Goal: Complete application form: Complete application form

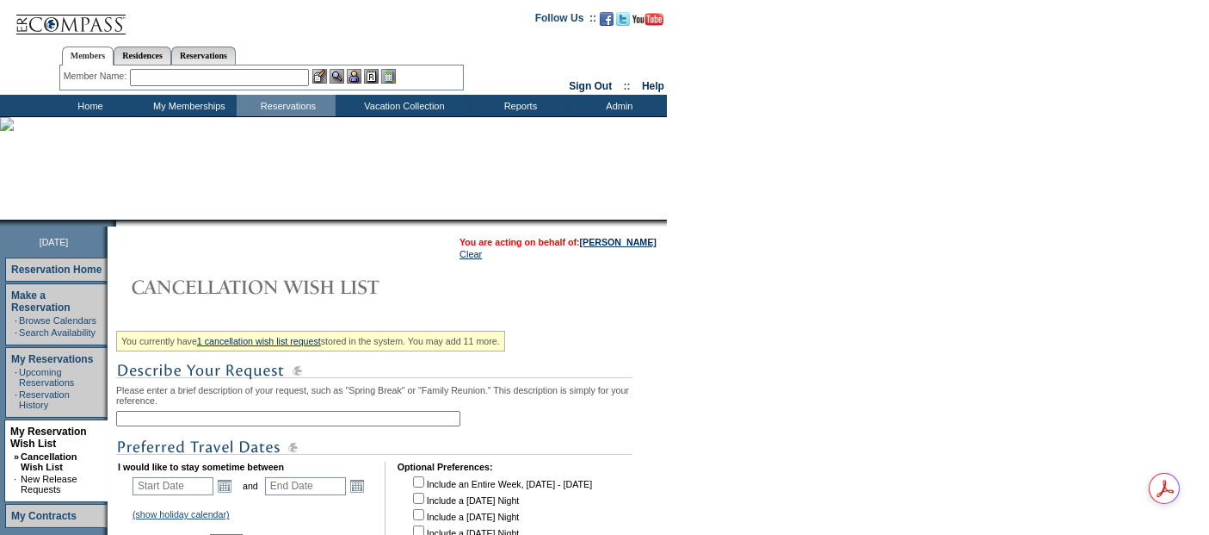
click at [182, 419] on input "text" at bounding box center [288, 418] width 344 height 15
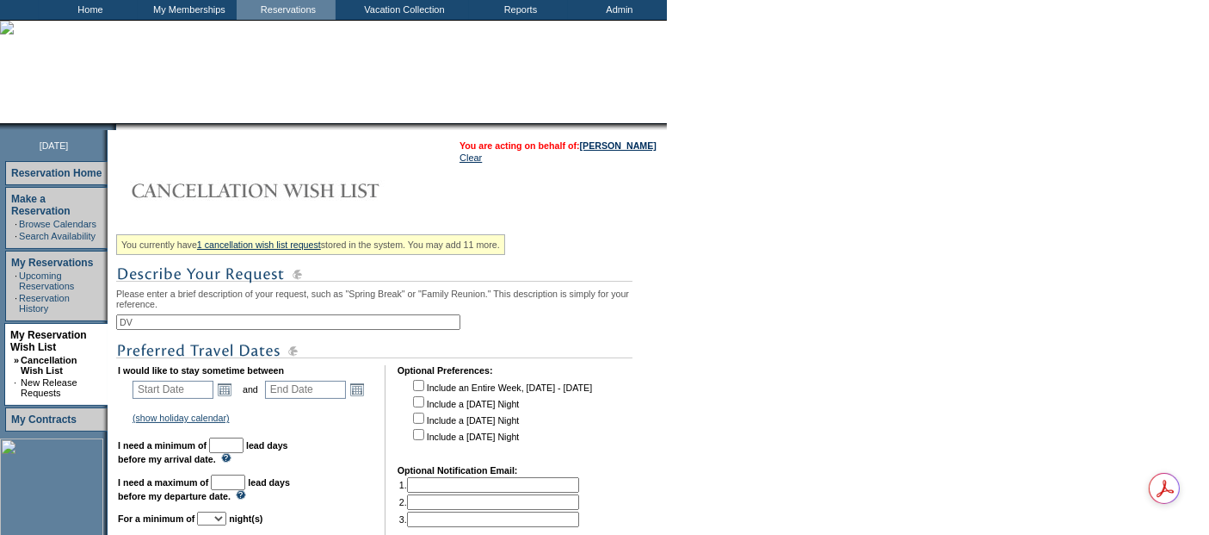
scroll to position [191, 0]
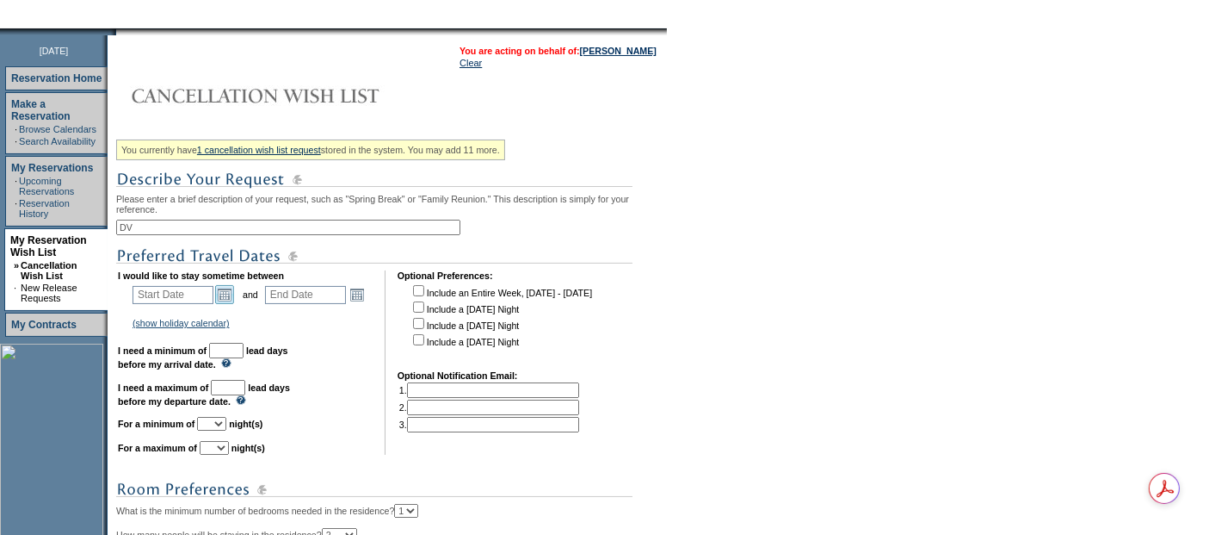
type input "DV"
click at [229, 291] on link "Open the calendar popup." at bounding box center [224, 294] width 19 height 19
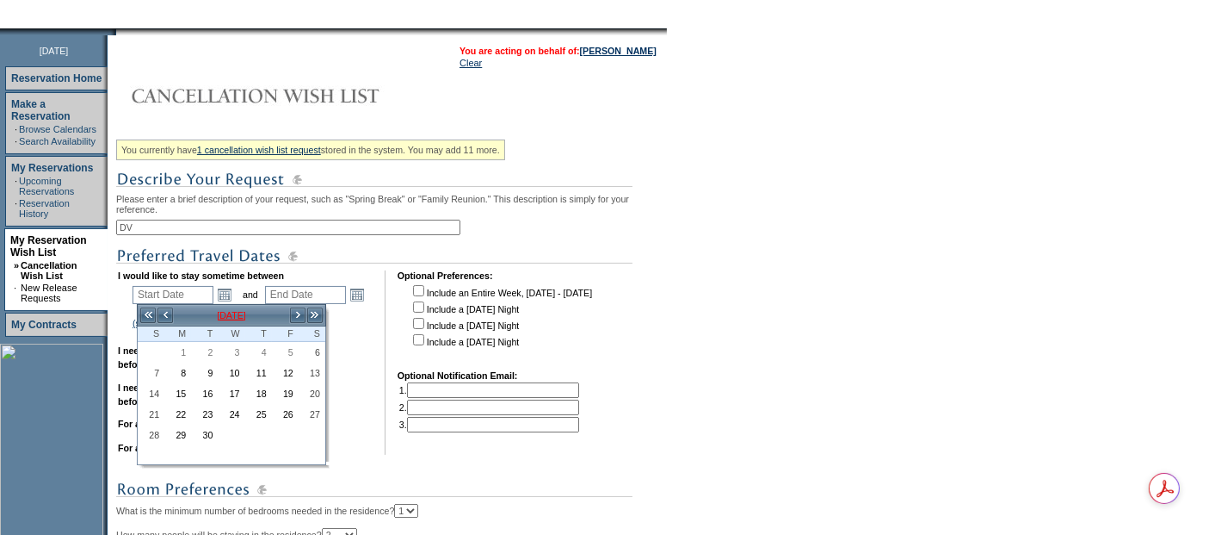
click at [222, 311] on td "[DATE]" at bounding box center [231, 315] width 115 height 19
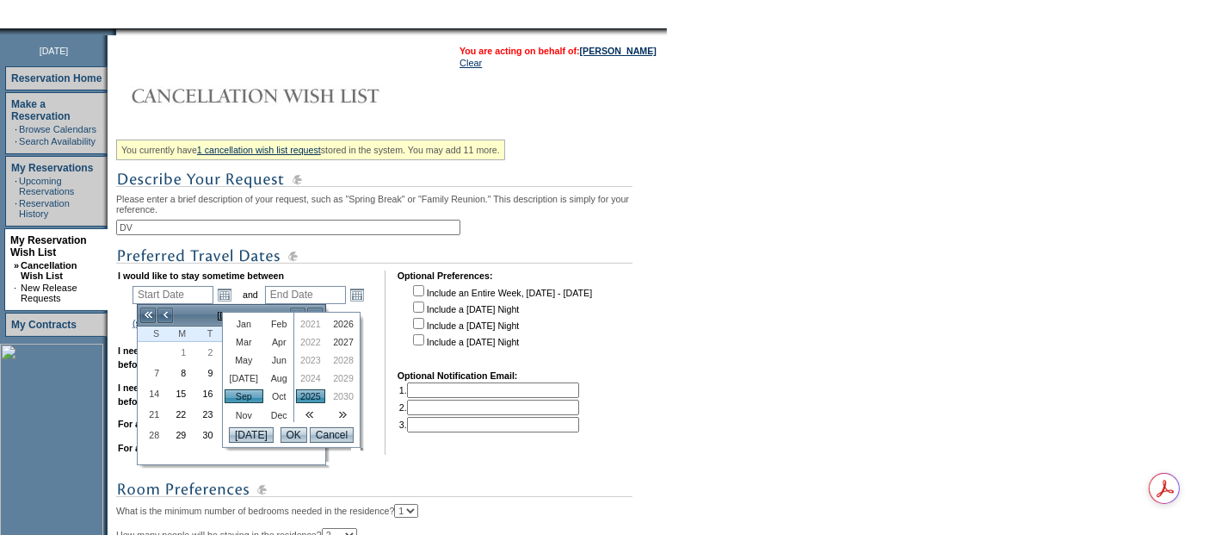
click at [267, 325] on link "Feb" at bounding box center [279, 324] width 25 height 14
click at [336, 338] on link "2027" at bounding box center [343, 342] width 29 height 14
click at [292, 447] on td "[DATE] OK Cancel" at bounding box center [291, 434] width 137 height 25
click at [290, 436] on input "OK" at bounding box center [294, 434] width 27 height 15
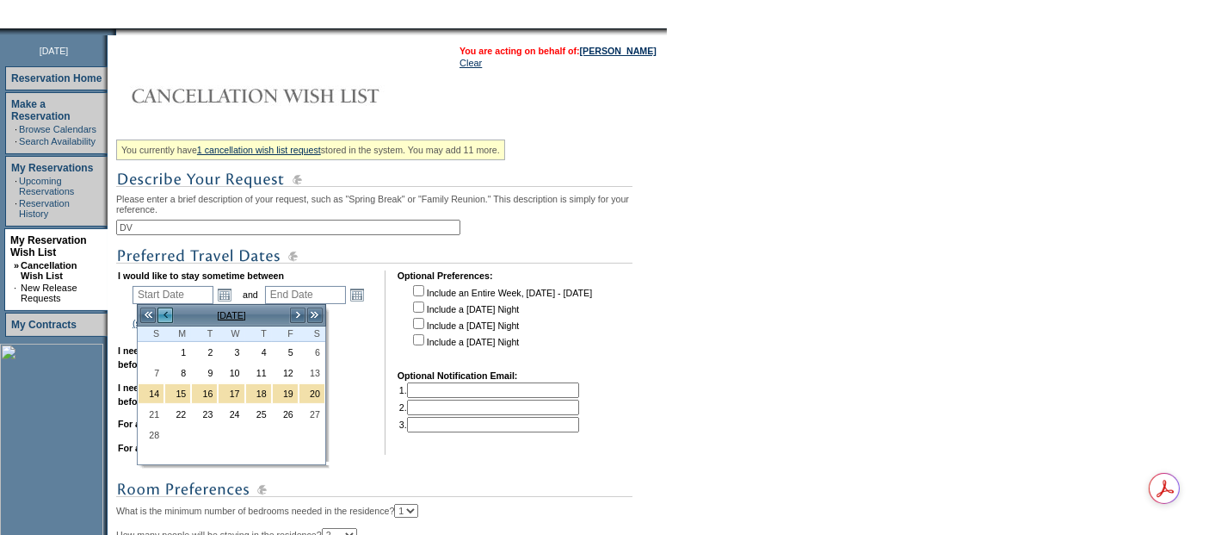
click at [172, 317] on link "<" at bounding box center [165, 314] width 17 height 17
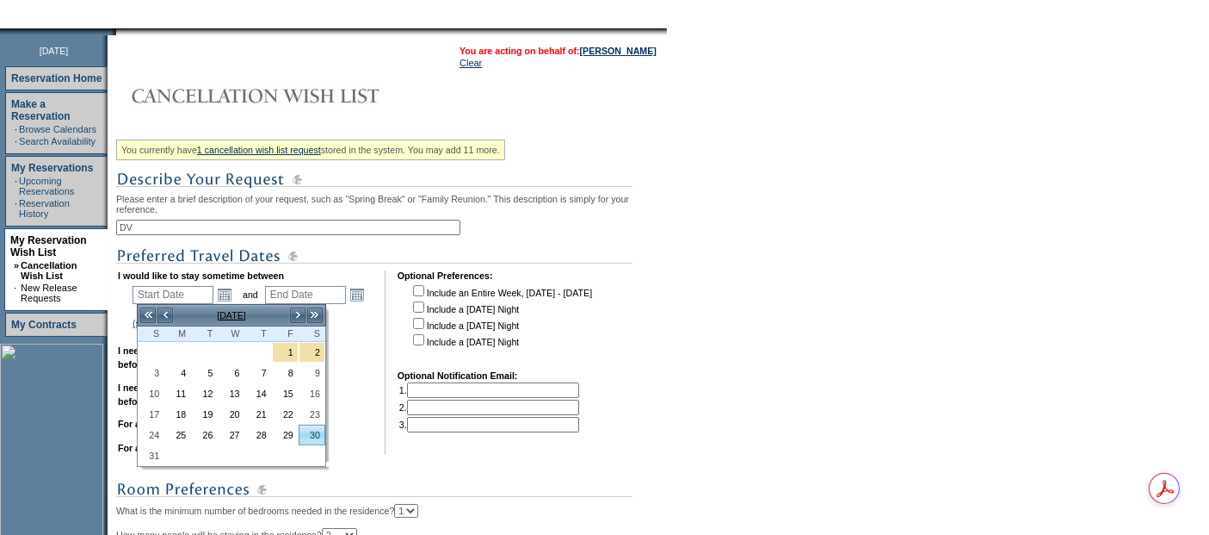
click at [314, 430] on link "30" at bounding box center [312, 434] width 25 height 19
type input "[DATE]"
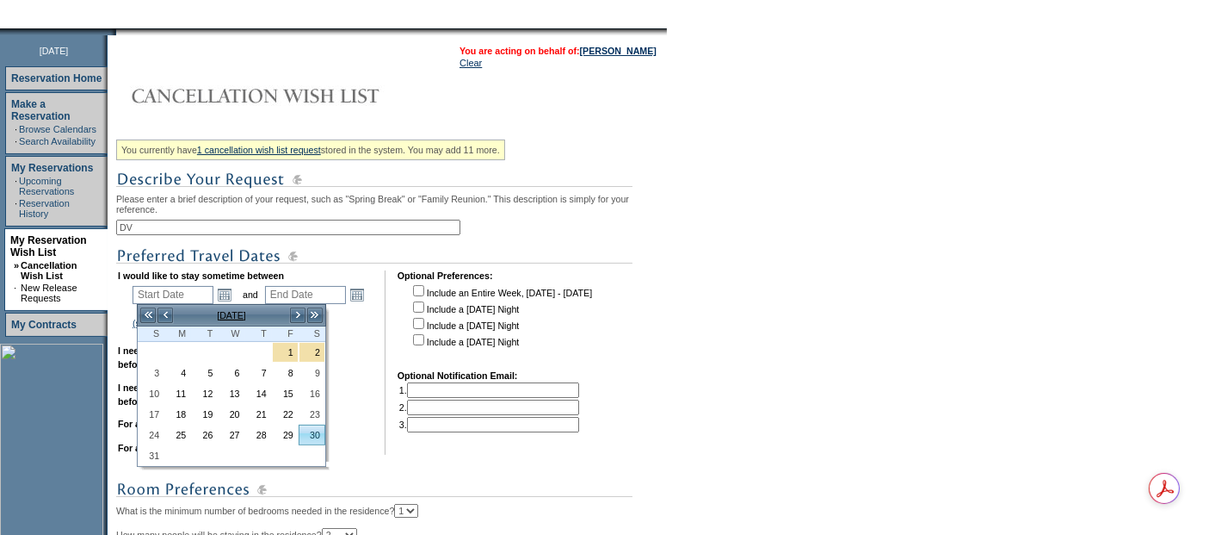
type input "516"
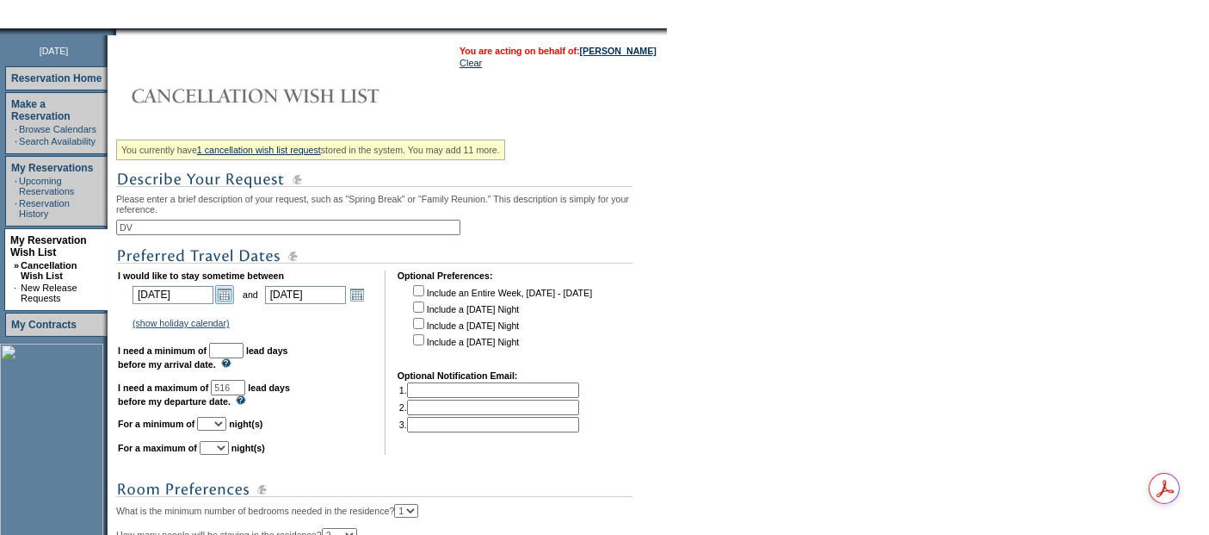
click at [223, 294] on link "Open the calendar popup." at bounding box center [224, 294] width 19 height 19
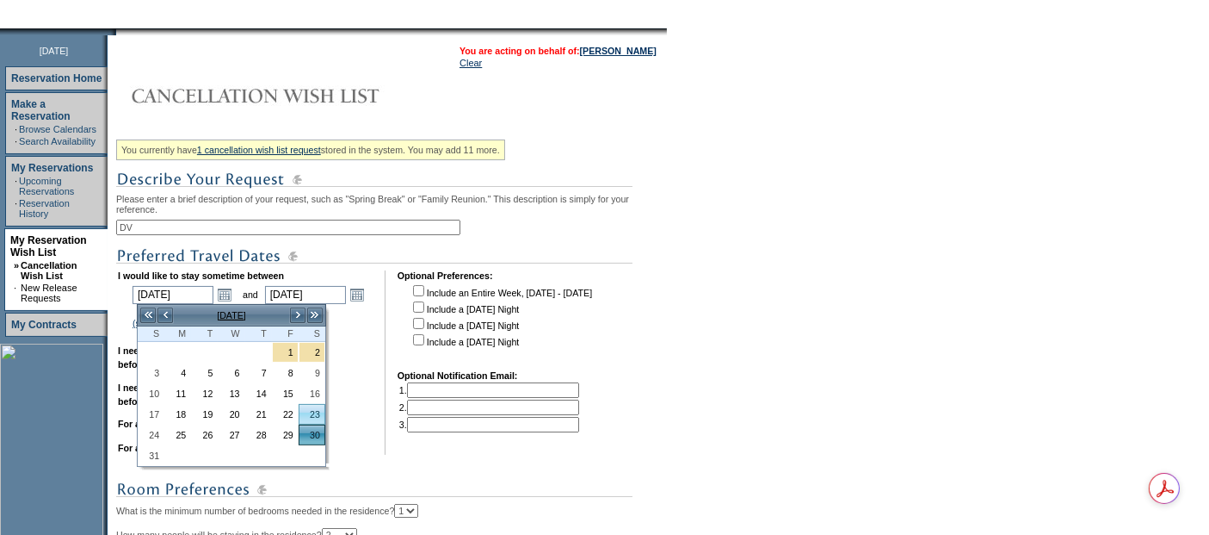
click at [317, 417] on link "23" at bounding box center [312, 414] width 25 height 19
type input "[DATE]"
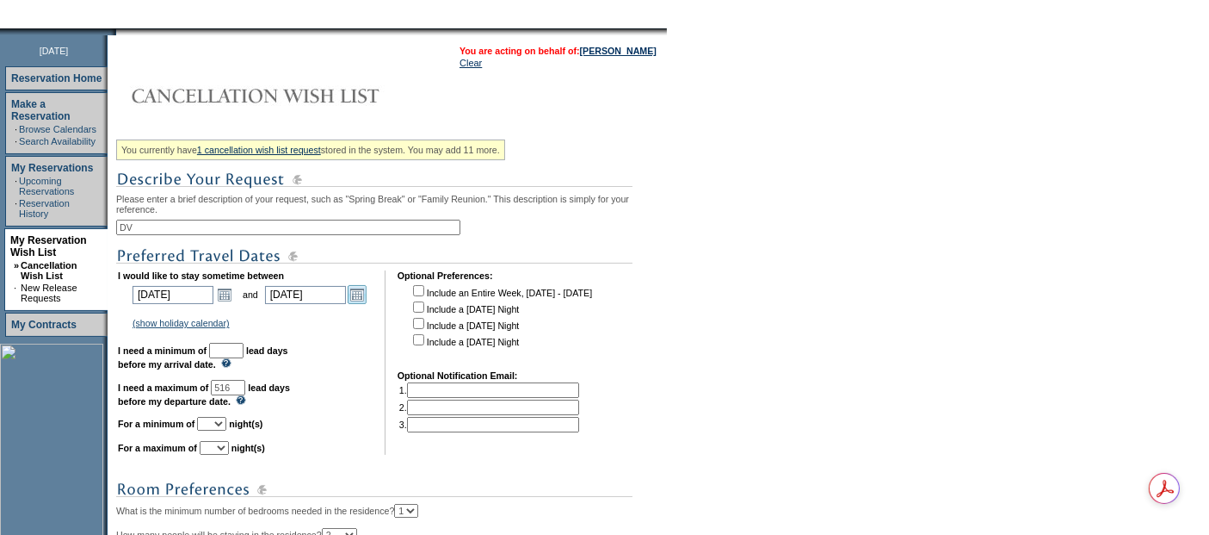
click at [360, 294] on link "Open the calendar popup." at bounding box center [357, 294] width 19 height 19
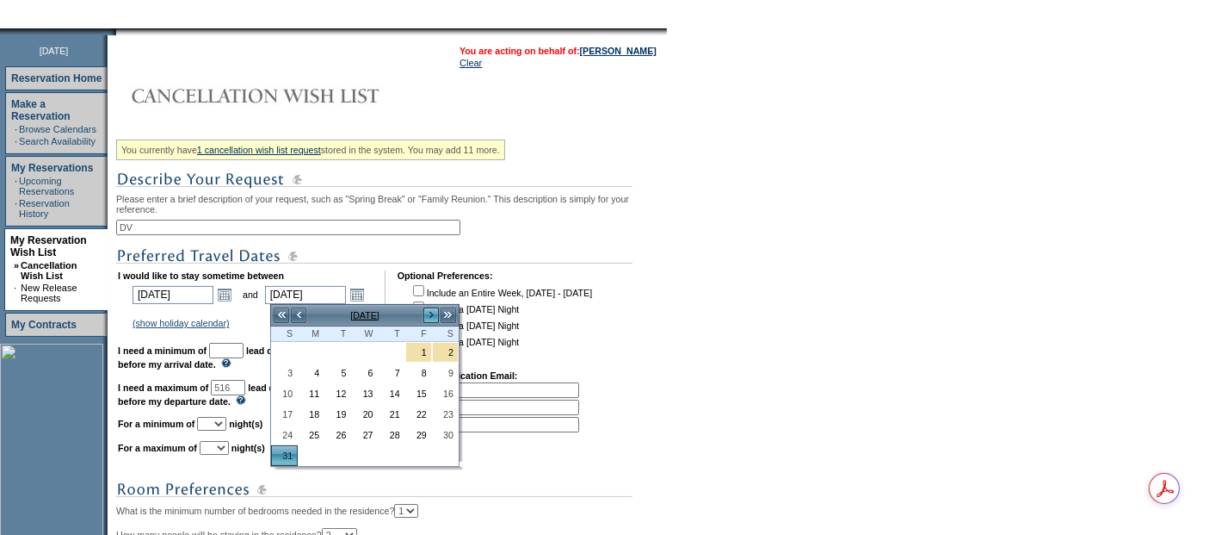
click at [425, 309] on link ">" at bounding box center [431, 314] width 17 height 17
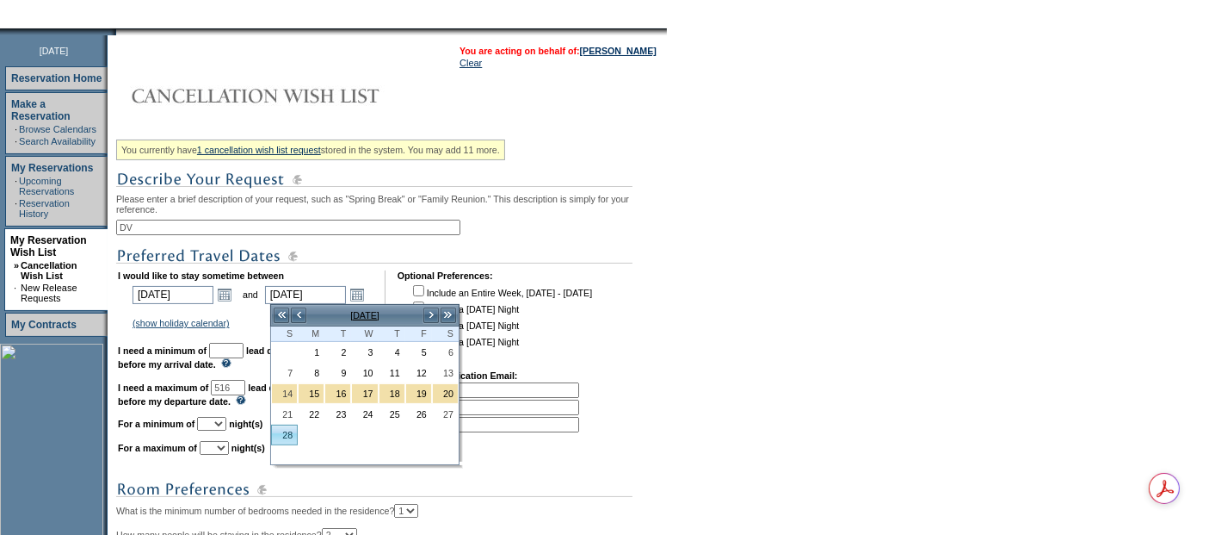
click at [286, 426] on link "28" at bounding box center [284, 434] width 25 height 19
type input "[DATE]"
type input "544"
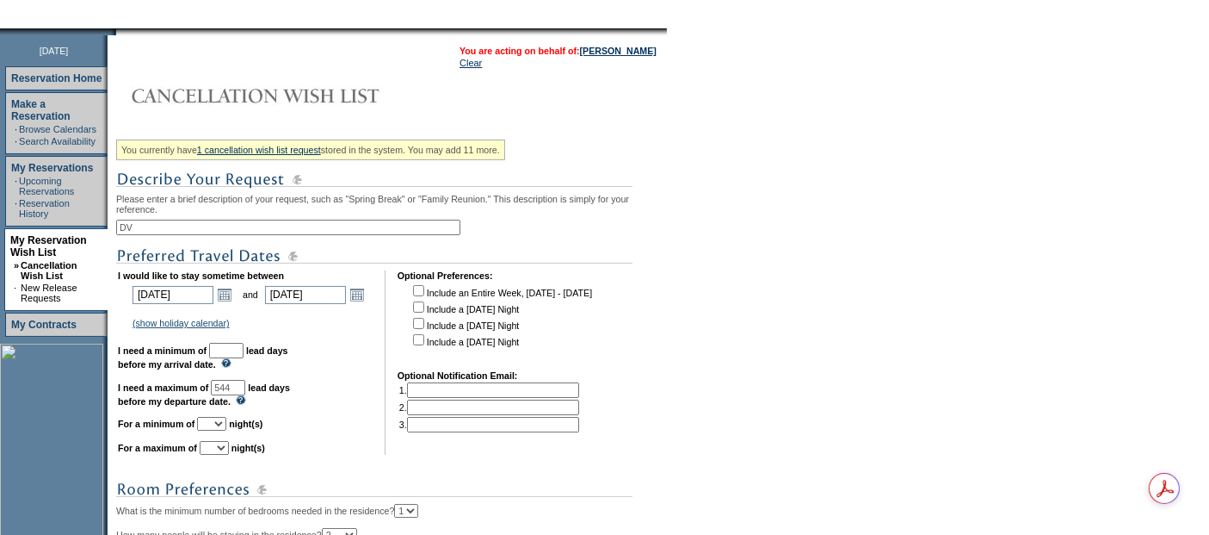
click at [244, 352] on input "text" at bounding box center [226, 350] width 34 height 15
type input "30"
click at [233, 294] on link "Open the calendar popup." at bounding box center [224, 294] width 19 height 19
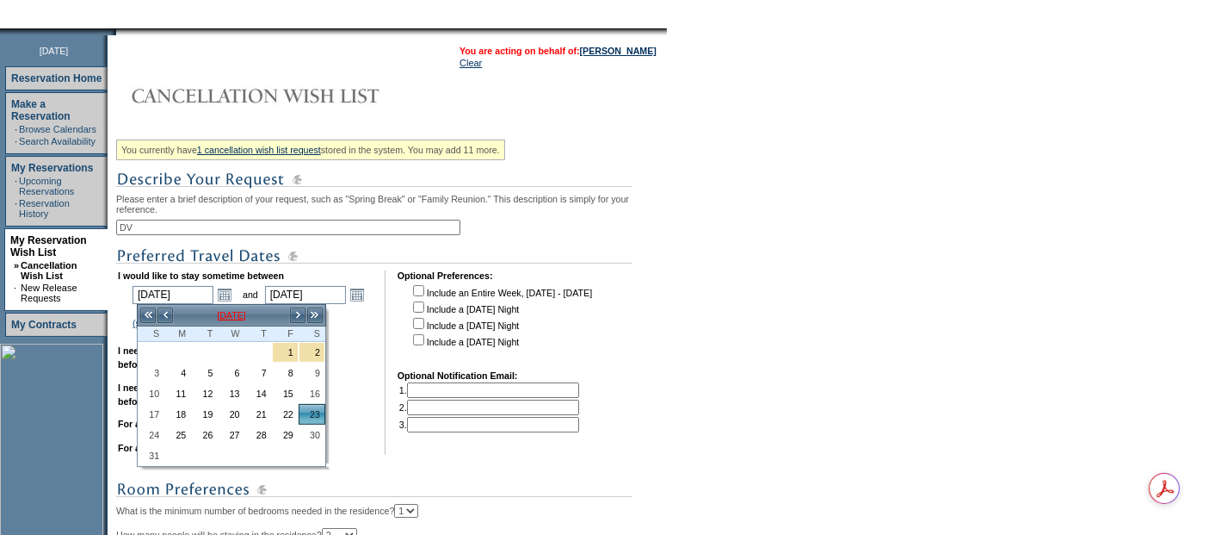
click at [256, 318] on td "[DATE]" at bounding box center [231, 315] width 115 height 19
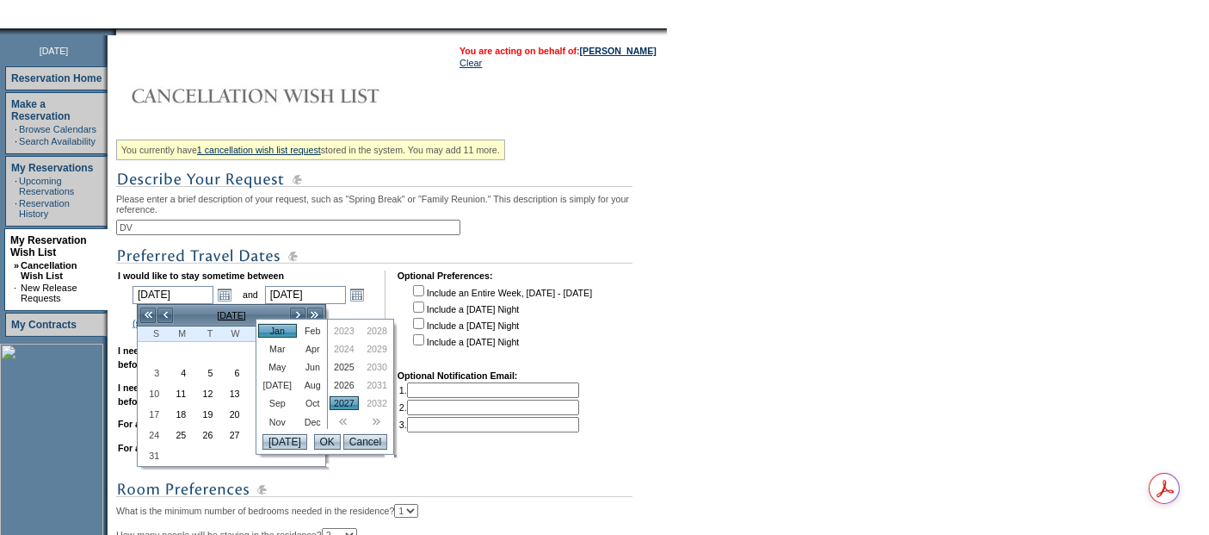
click at [339, 385] on link "2026" at bounding box center [344, 385] width 29 height 14
click at [326, 448] on input "OK" at bounding box center [327, 441] width 27 height 15
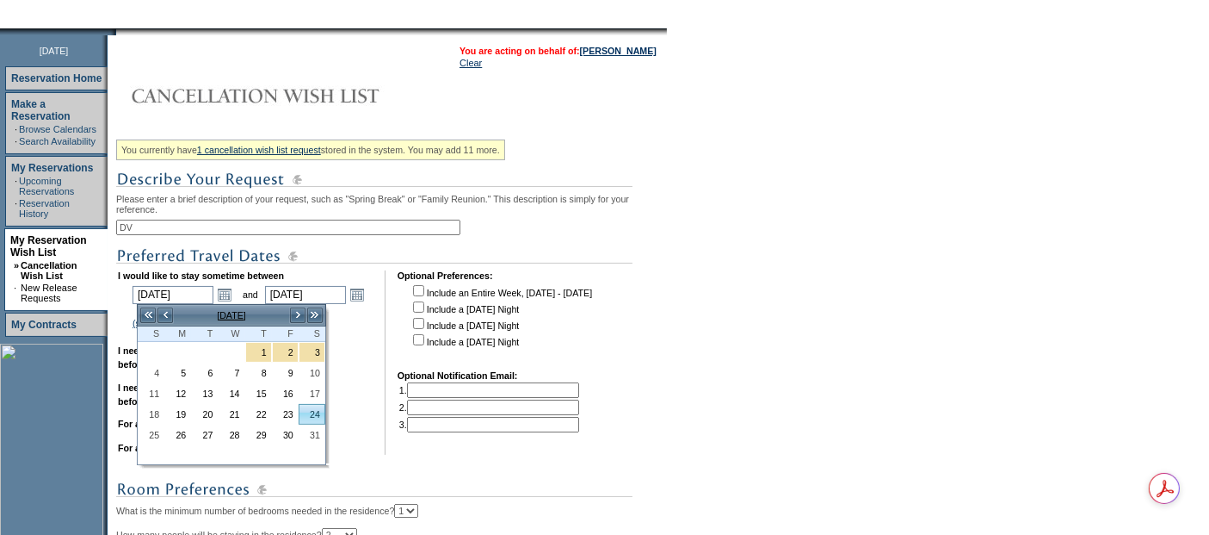
click at [314, 417] on link "24" at bounding box center [312, 414] width 25 height 19
type input "[DATE]"
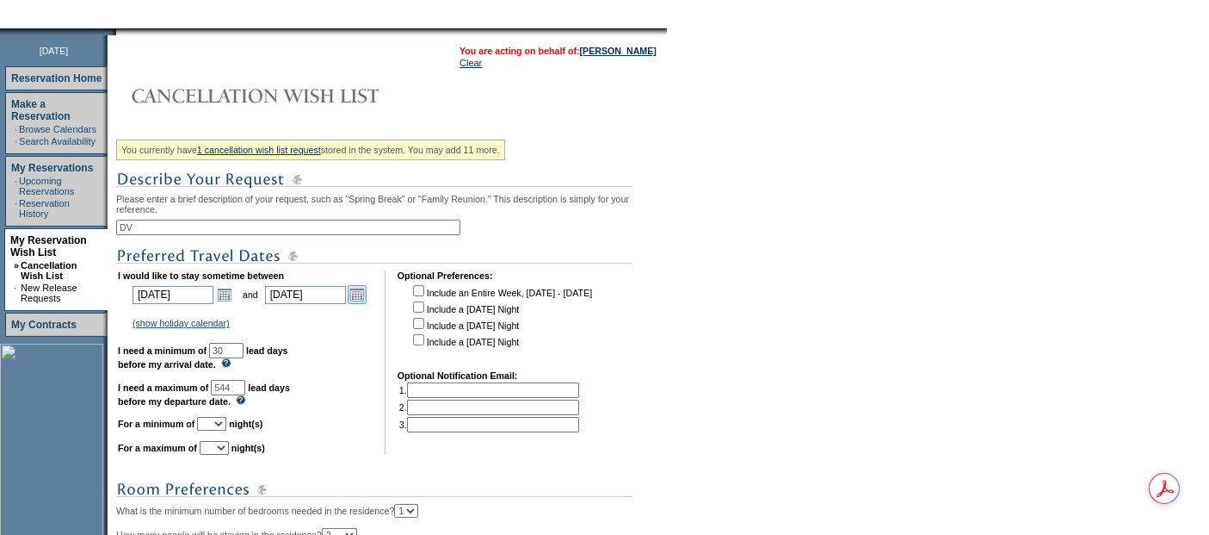
click at [367, 300] on link "Open the calendar popup." at bounding box center [357, 294] width 19 height 19
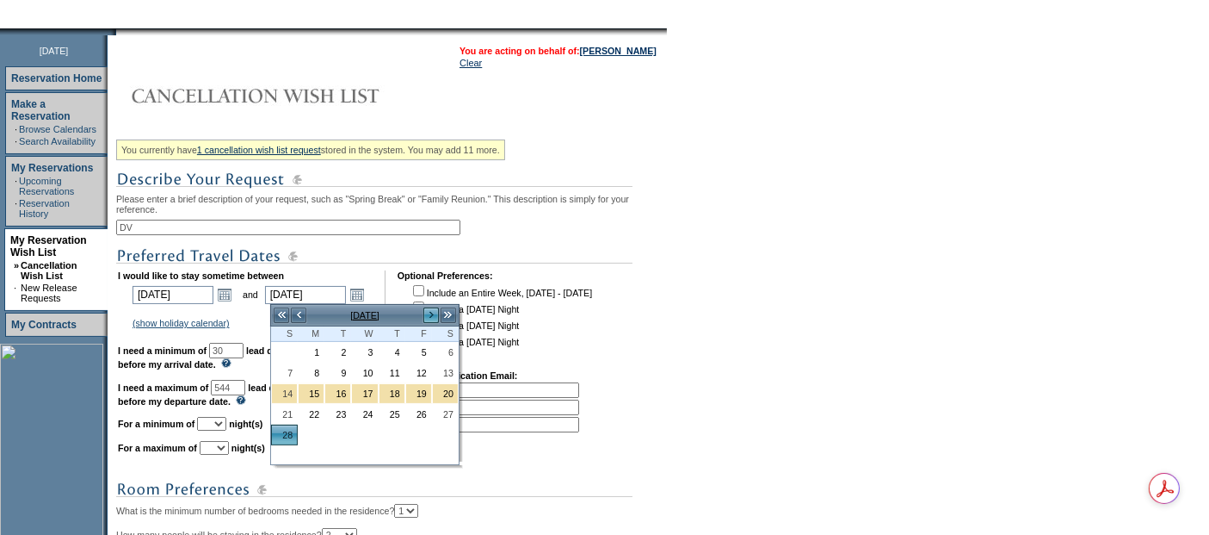
click at [432, 318] on link ">" at bounding box center [431, 314] width 17 height 17
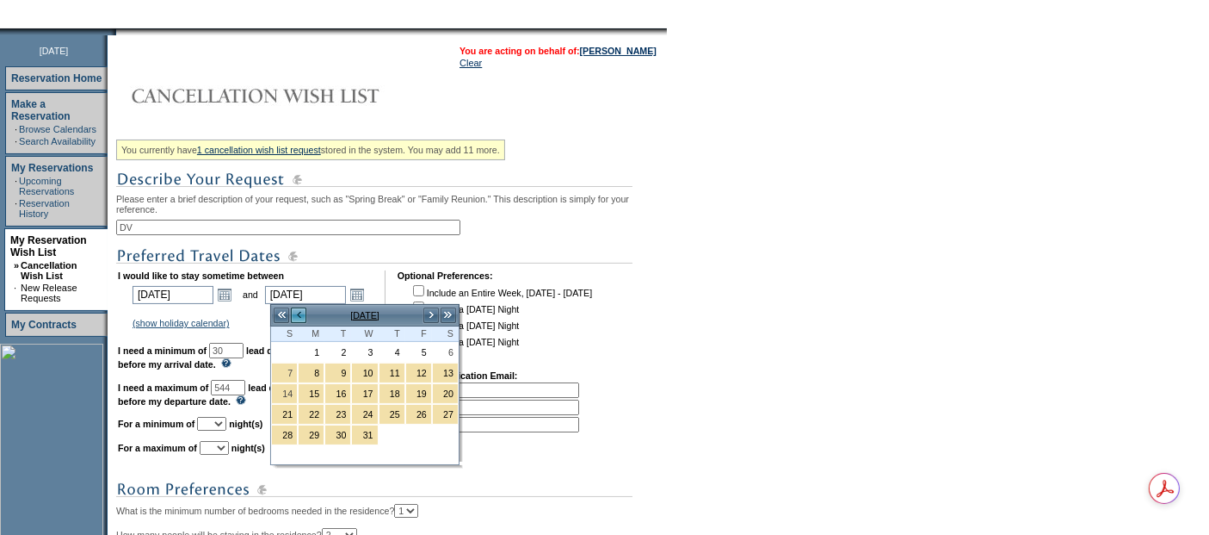
click at [297, 318] on link "<" at bounding box center [298, 314] width 17 height 17
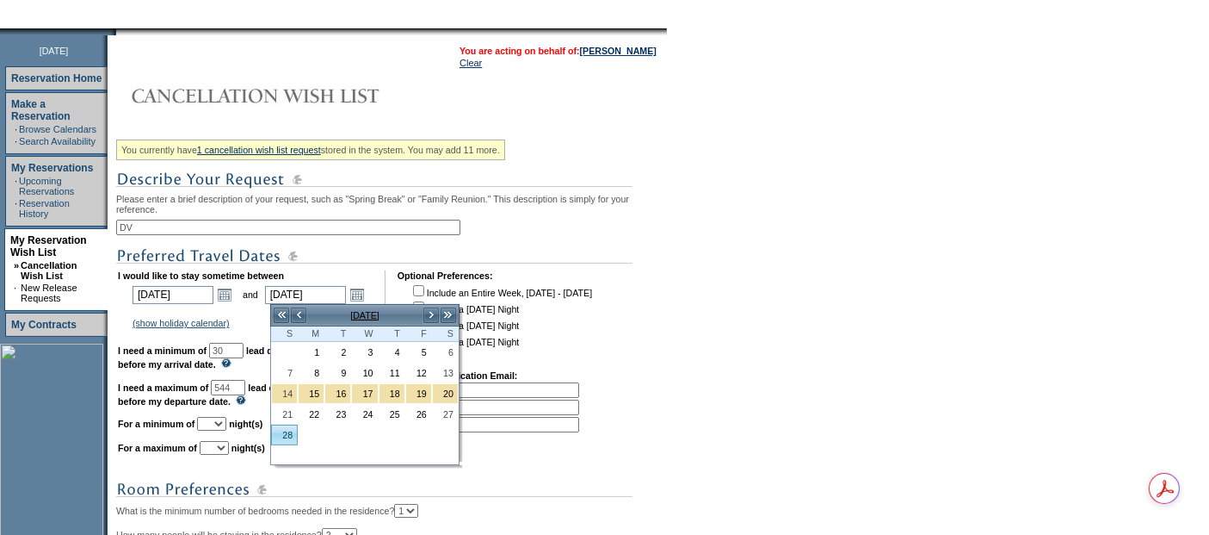
click at [288, 433] on link "28" at bounding box center [284, 434] width 25 height 19
click at [287, 445] on td at bounding box center [284, 454] width 27 height 19
click at [282, 433] on link "28" at bounding box center [284, 434] width 25 height 19
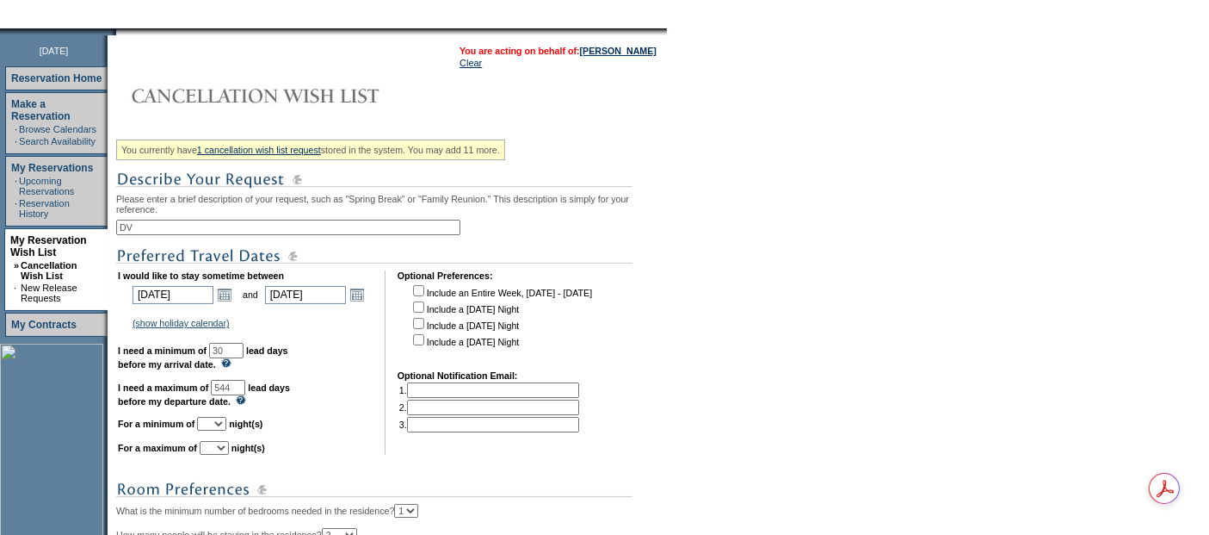
click at [226, 421] on select "1 2 3 4 5 6 7 8 9 10 11 12 13 14" at bounding box center [211, 424] width 29 height 14
click at [218, 417] on select "1 2 3 4 5 6 7 8 9 10 11 12 13 14" at bounding box center [211, 424] width 29 height 14
click at [226, 417] on select "1 2 3 4 5 6 7 8 9 10 11 12 13 14" at bounding box center [211, 424] width 29 height 14
select select "4"
click at [218, 417] on select "1 2 3 4 5 6 7 8 9 10 11 12 13 14" at bounding box center [211, 424] width 29 height 14
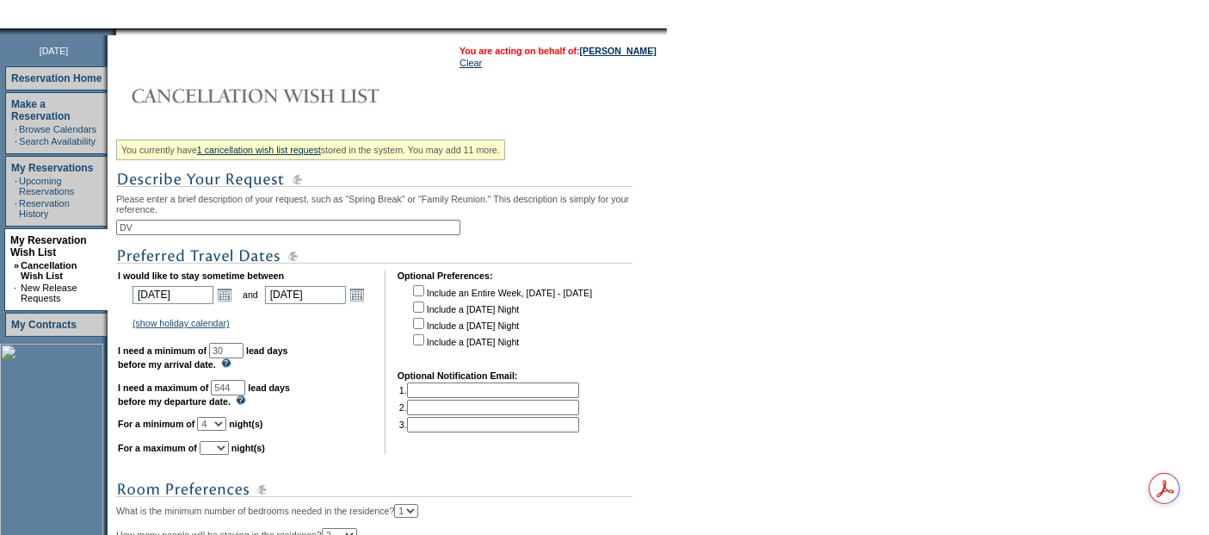
click at [229, 443] on select "1 2 3 4 5 6 7 8 9 10 11 12 13 14" at bounding box center [214, 448] width 29 height 14
select select "7"
click at [220, 441] on select "1 2 3 4 5 6 7 8 9 10 11 12 13 14" at bounding box center [214, 448] width 29 height 14
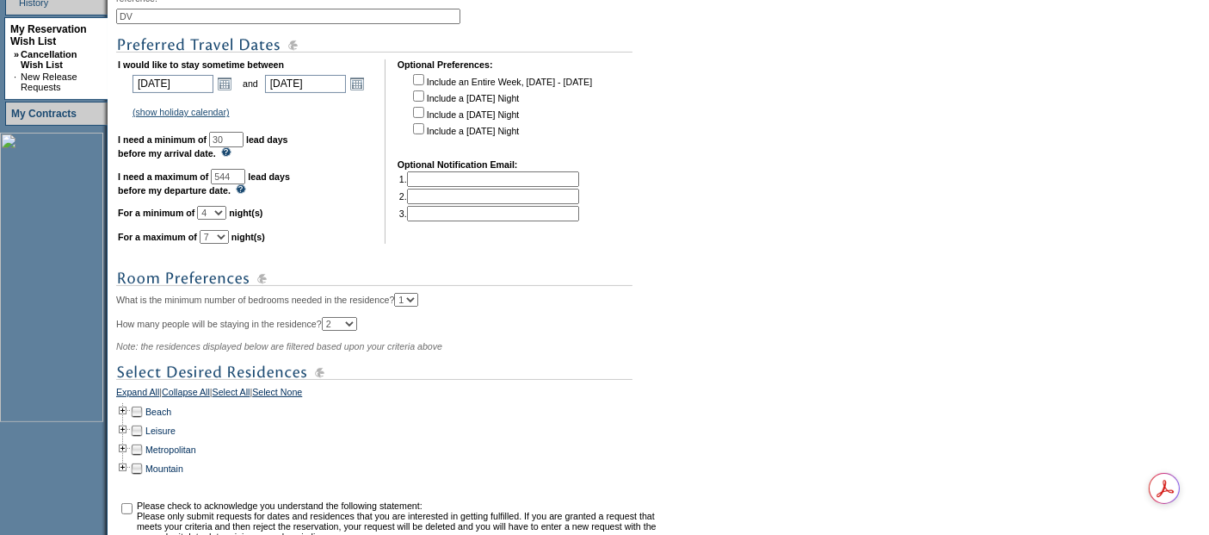
scroll to position [573, 0]
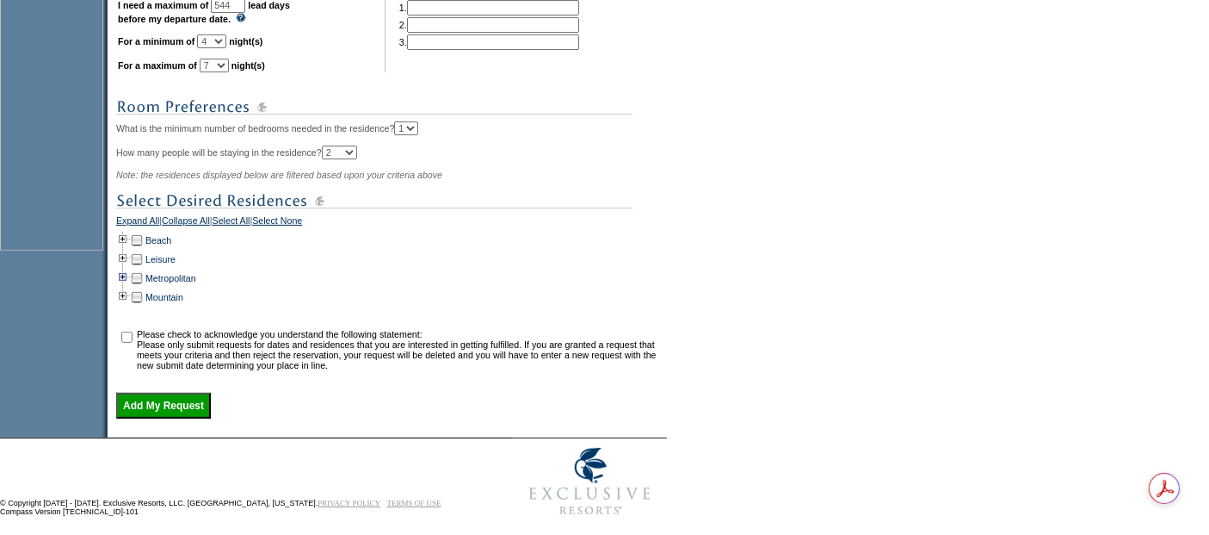
click at [127, 288] on td at bounding box center [123, 296] width 14 height 19
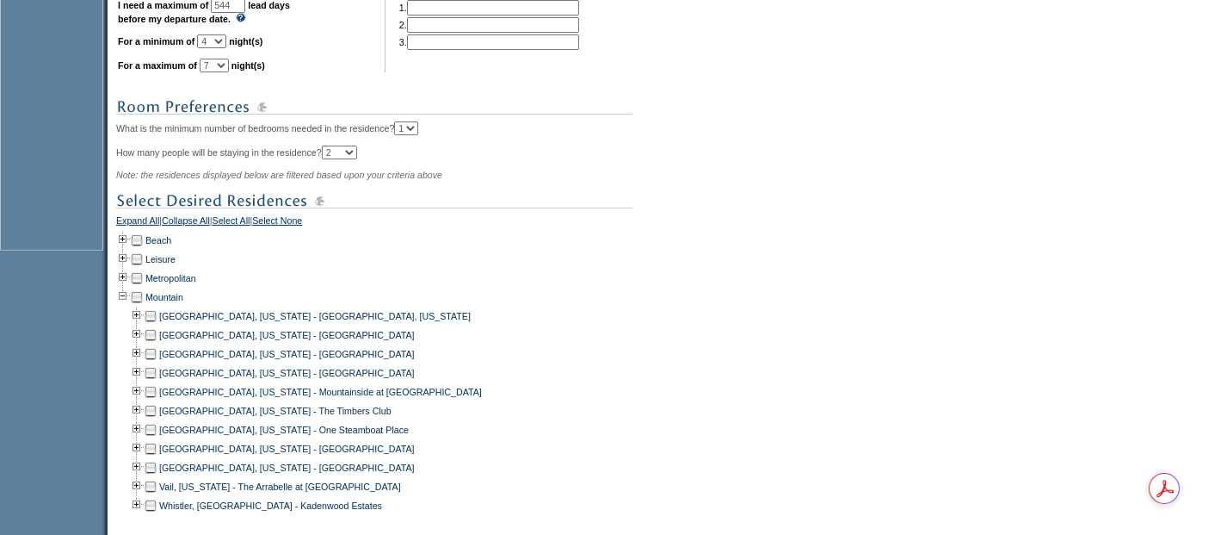
click at [156, 336] on td at bounding box center [151, 334] width 14 height 19
click at [157, 349] on td at bounding box center [151, 353] width 14 height 19
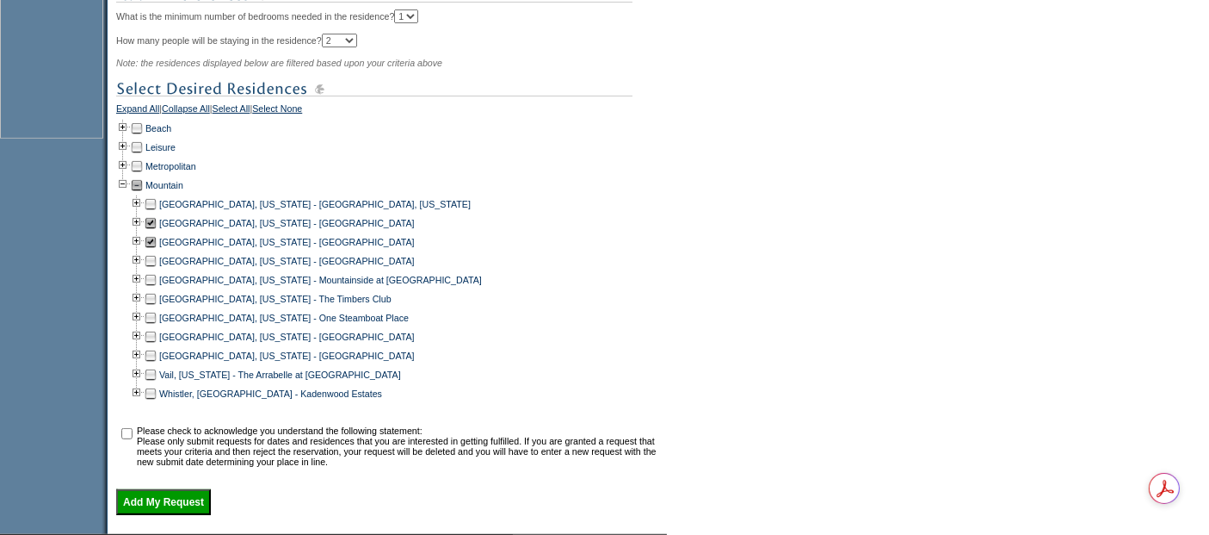
scroll to position [800, 0]
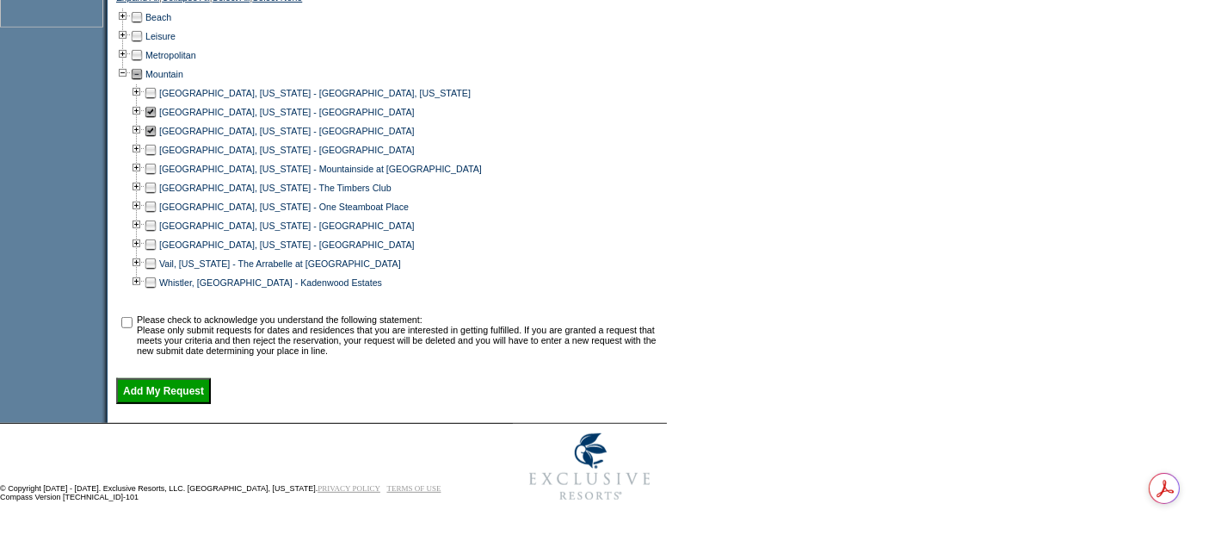
click at [132, 319] on input "checkbox" at bounding box center [126, 322] width 11 height 11
checkbox input "true"
click at [157, 395] on input "Add My Request" at bounding box center [163, 391] width 95 height 26
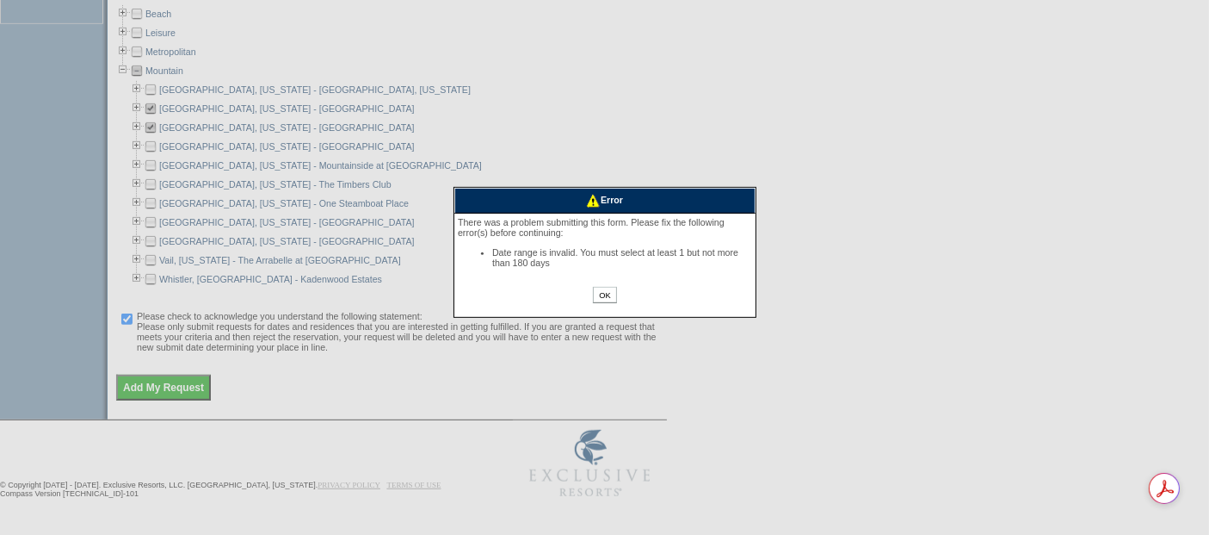
click at [607, 303] on input "OK" at bounding box center [604, 295] width 23 height 16
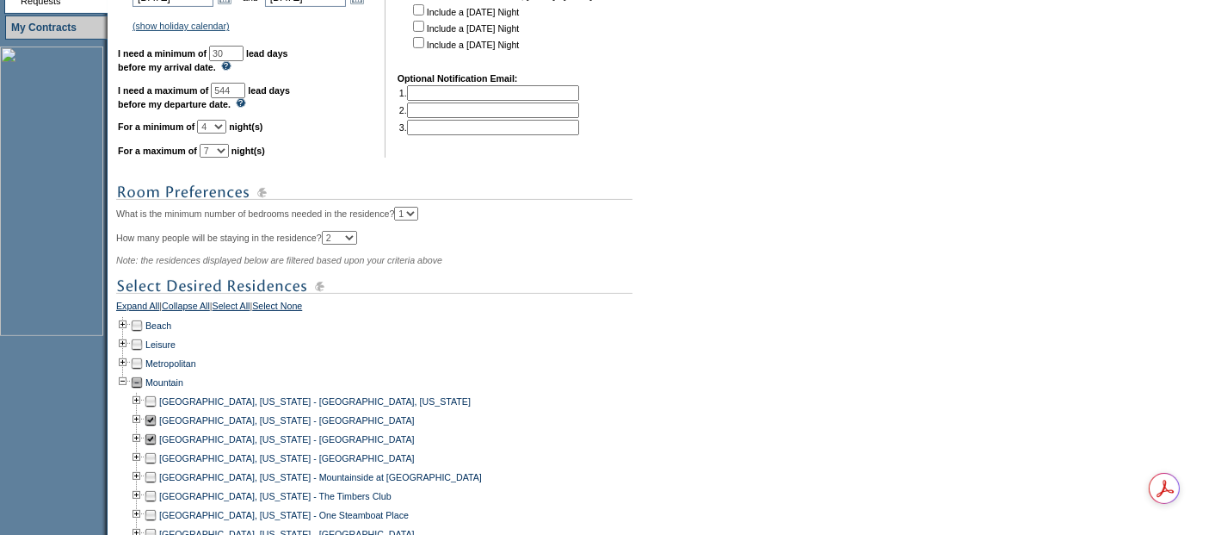
scroll to position [322, 0]
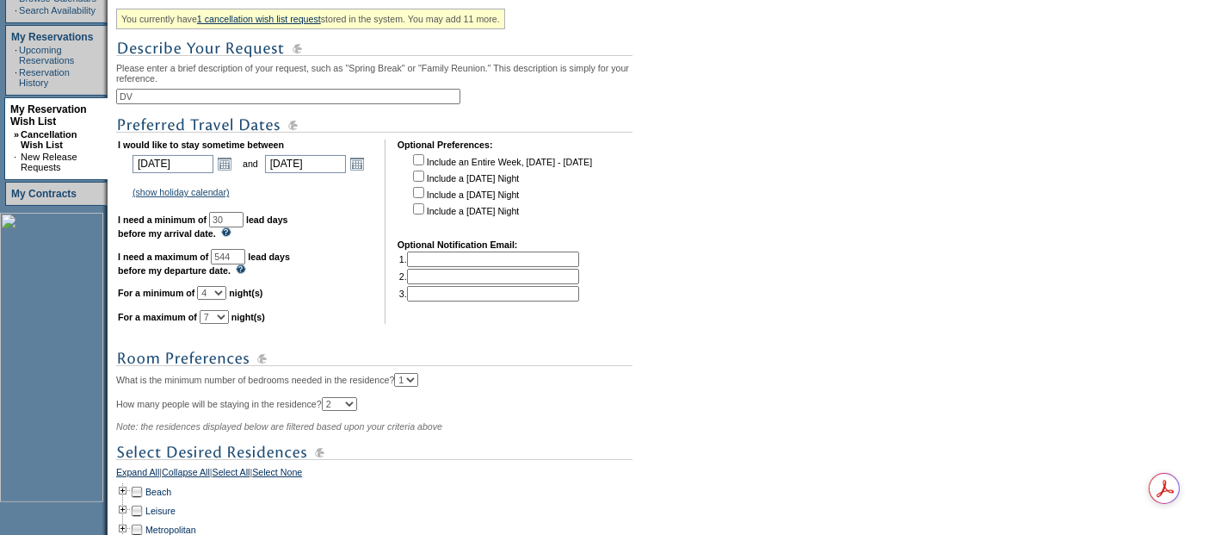
click at [368, 170] on td "Open the calendar popup. << < [DATE] > >> S M T W T F S 1 2 3 4 5 6 7 8 9 10 11…" at bounding box center [357, 163] width 22 height 19
click at [364, 168] on link "Open the calendar popup." at bounding box center [357, 163] width 19 height 19
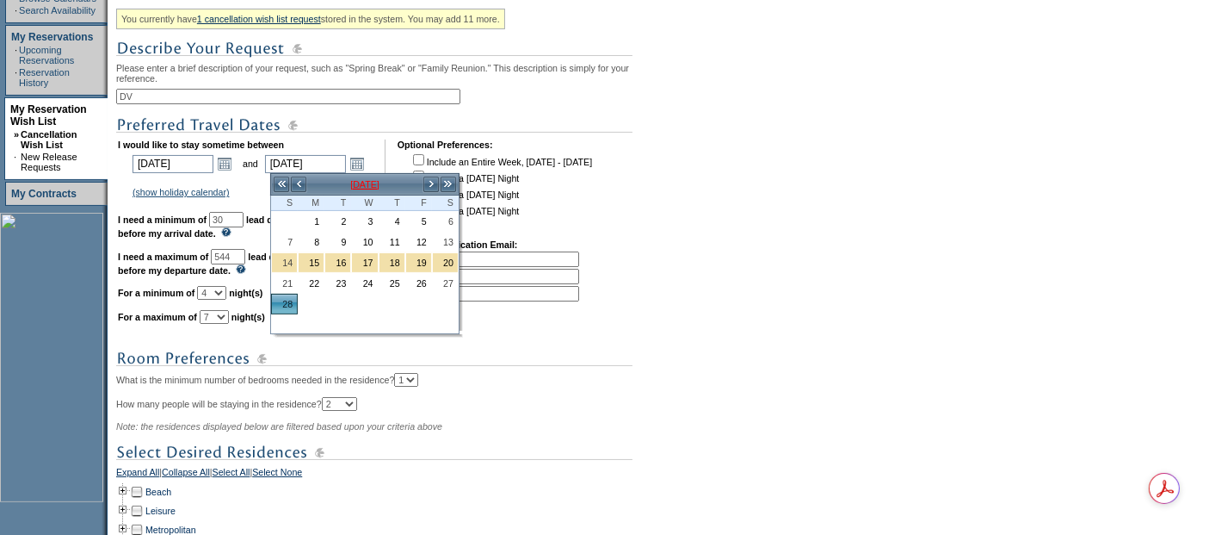
click at [349, 187] on td "[DATE]" at bounding box center [364, 184] width 115 height 19
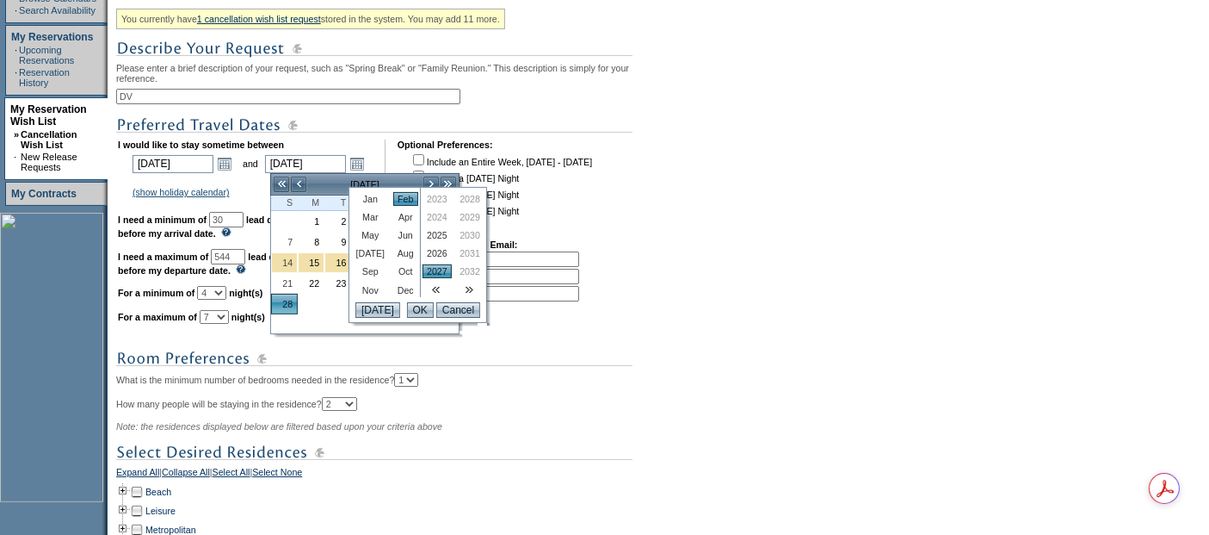
click at [425, 257] on link "2026" at bounding box center [437, 253] width 29 height 14
click at [417, 303] on input "OK" at bounding box center [420, 309] width 27 height 15
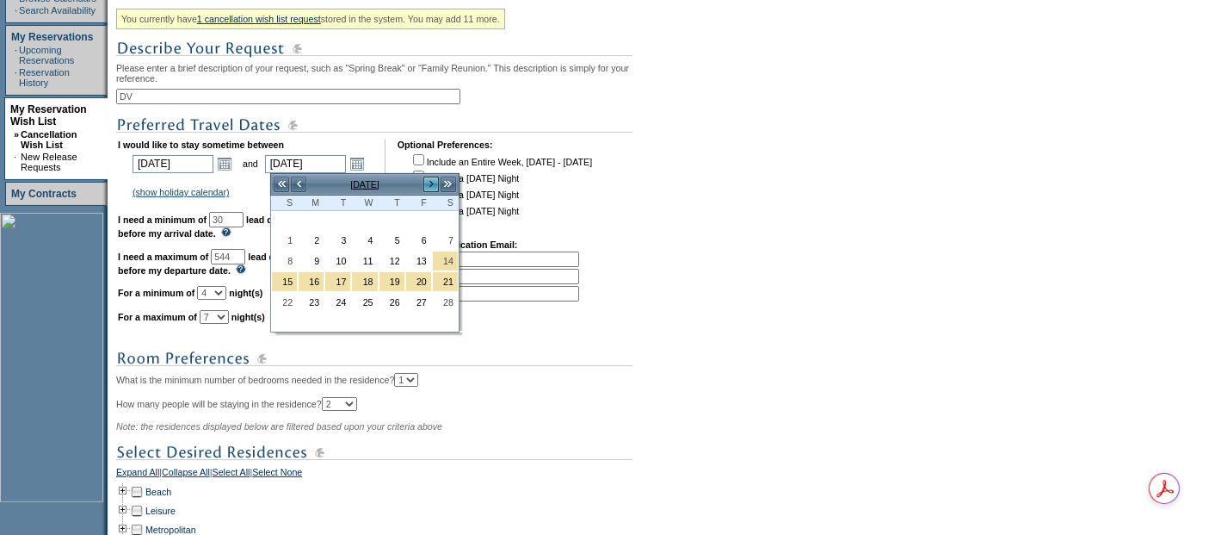
click at [426, 185] on link ">" at bounding box center [431, 184] width 17 height 17
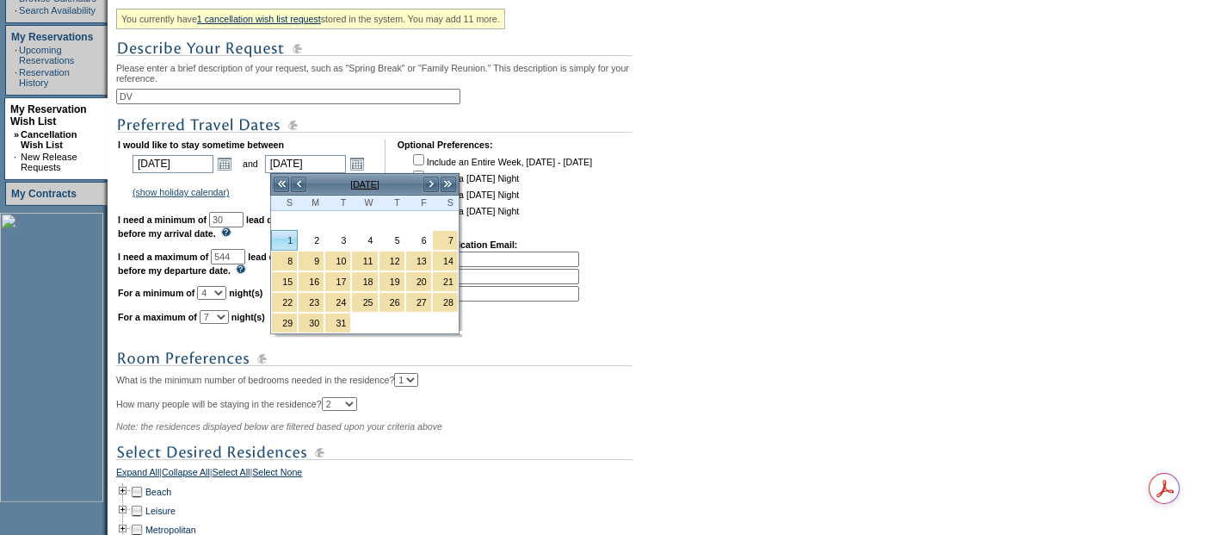
click at [281, 238] on link "1" at bounding box center [284, 240] width 25 height 19
type input "[DATE]"
type input "180"
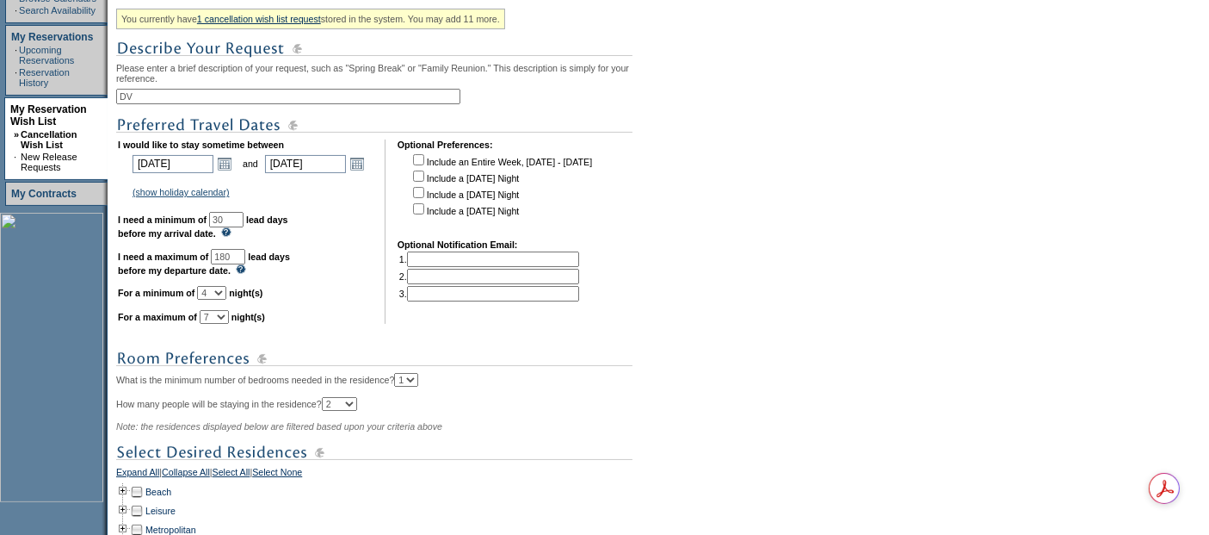
click at [373, 385] on div "You currently have 1 cancellation wish list request stored in the system. You m…" at bounding box center [389, 336] width 547 height 667
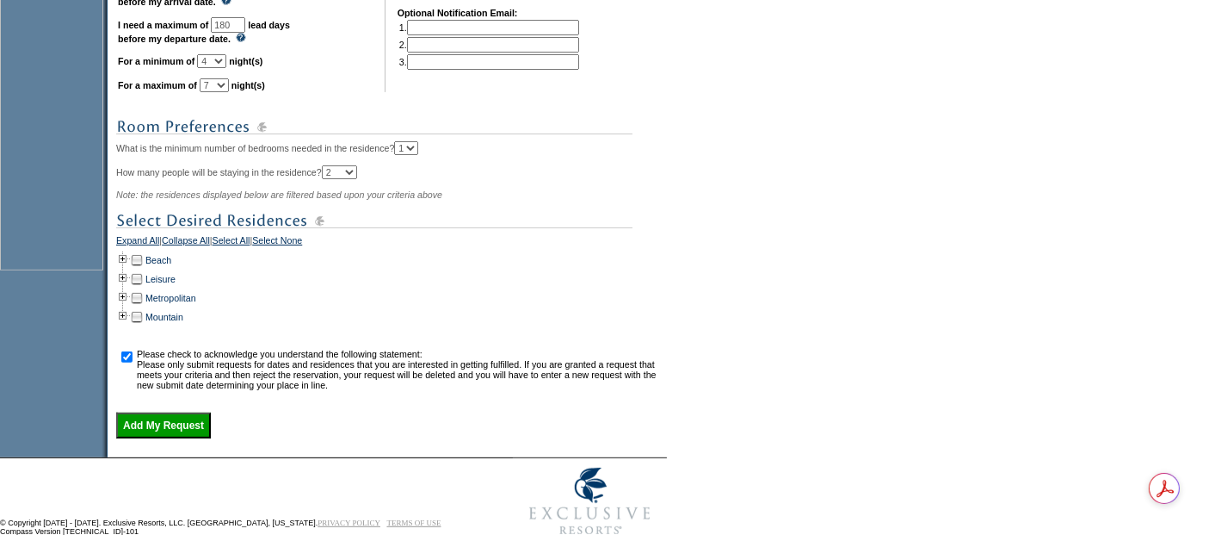
scroll to position [612, 0]
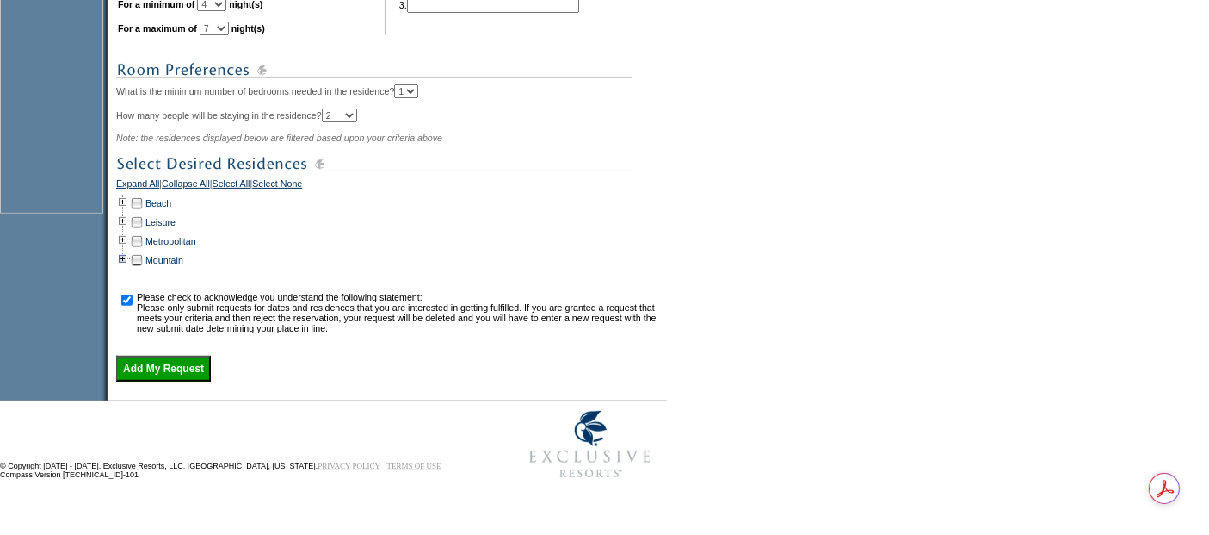
click at [127, 264] on td at bounding box center [123, 259] width 14 height 19
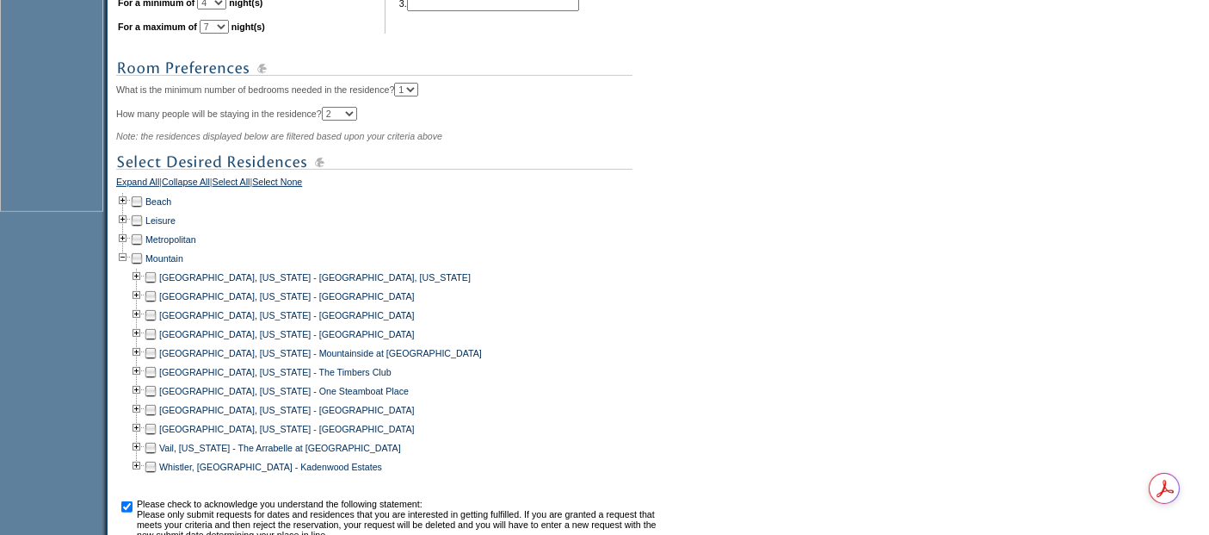
click at [157, 308] on td at bounding box center [151, 315] width 14 height 19
click at [157, 296] on td at bounding box center [151, 296] width 14 height 19
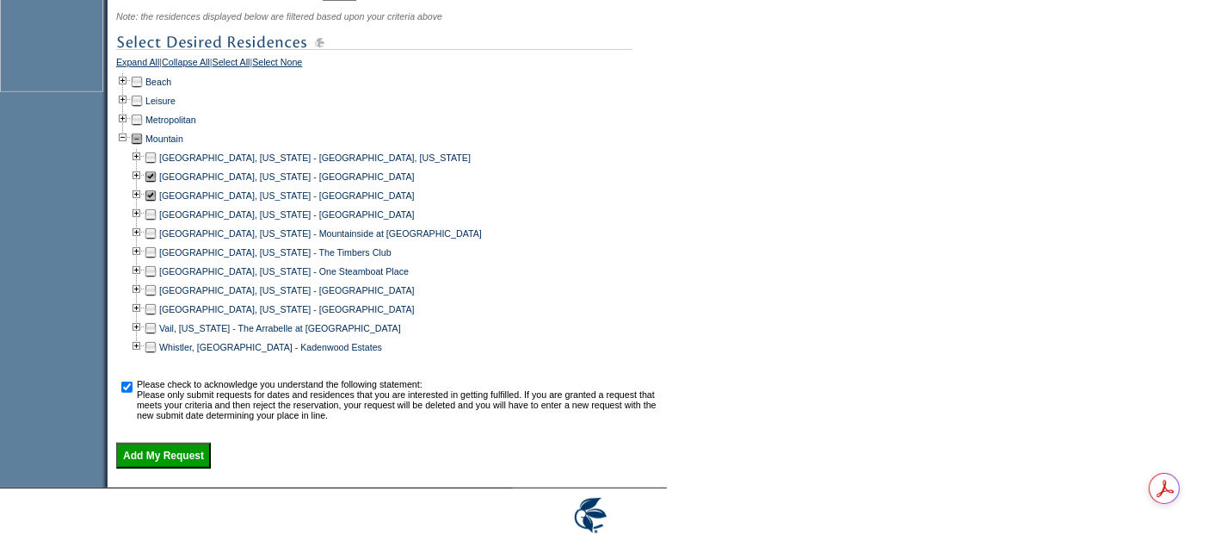
scroll to position [800, 0]
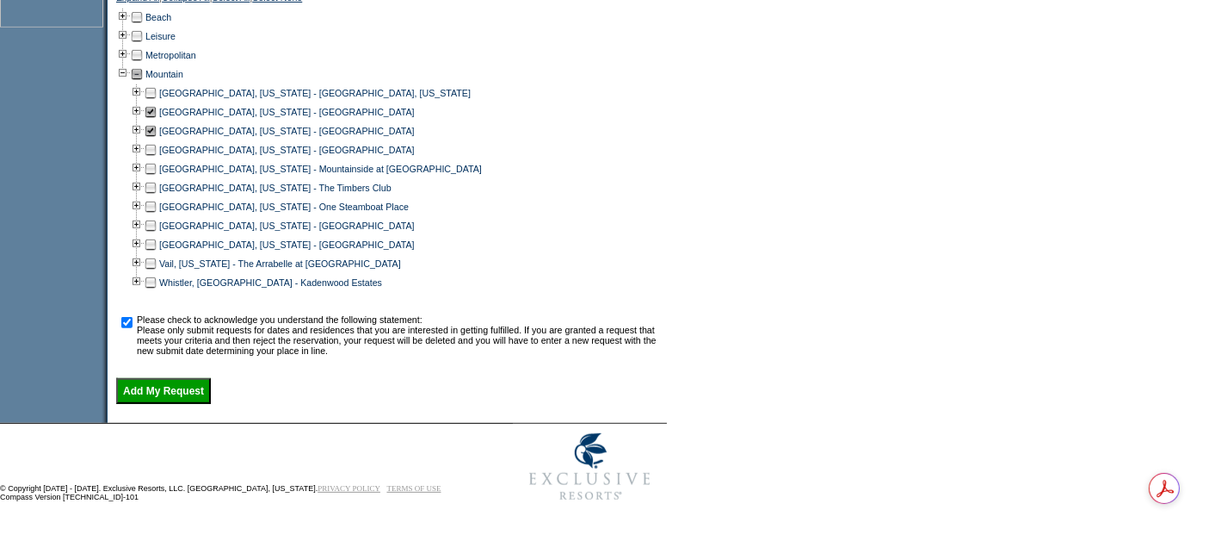
click at [174, 390] on input "Add My Request" at bounding box center [163, 391] width 95 height 26
